Goal: Check status: Check status

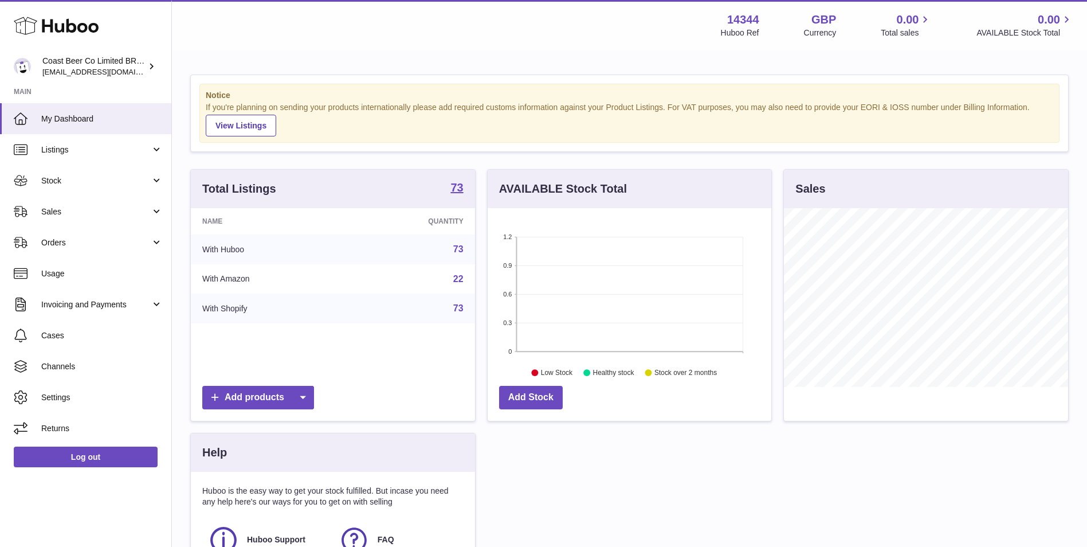
scroll to position [179, 284]
click at [81, 171] on link "Stock" at bounding box center [85, 180] width 171 height 31
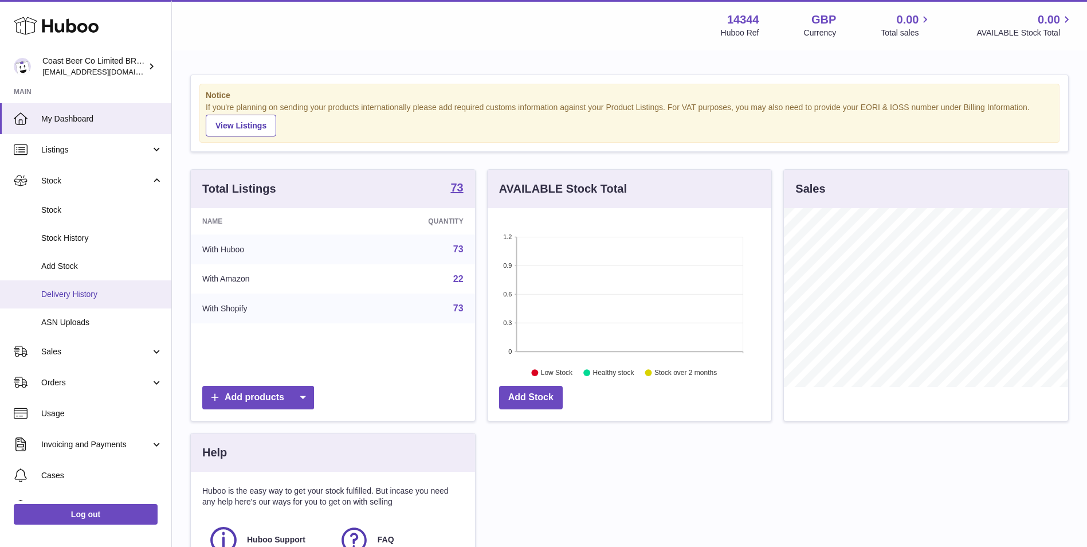
click at [117, 290] on span "Delivery History" at bounding box center [101, 294] width 121 height 11
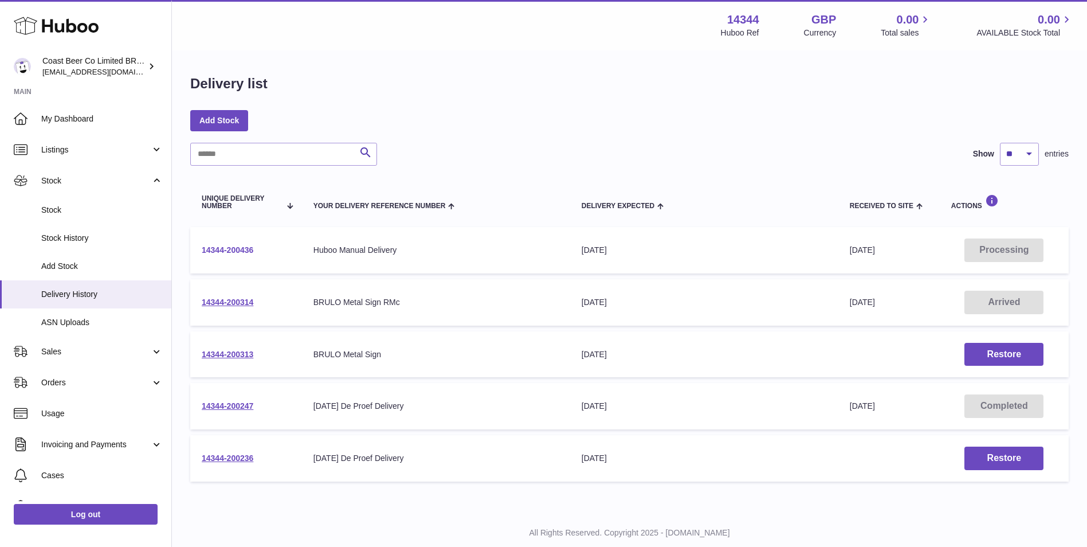
click at [246, 252] on link "14344-200436" at bounding box center [228, 249] width 52 height 9
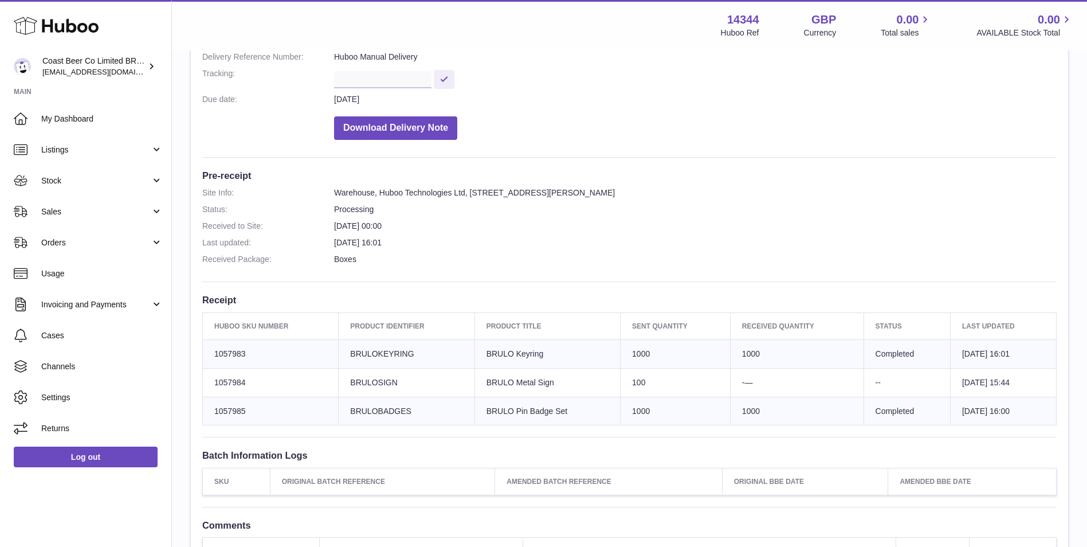
scroll to position [348, 0]
